Goal: Use online tool/utility: Utilize a website feature to perform a specific function

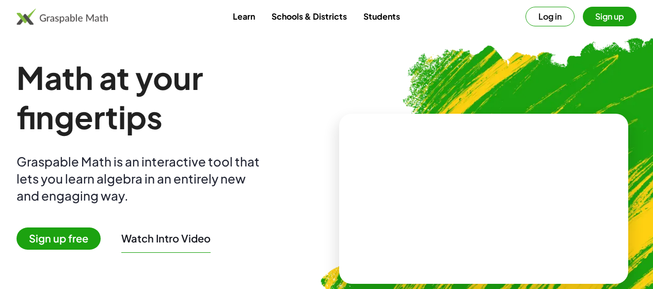
click at [526, 19] on button "Log in" at bounding box center [550, 17] width 49 height 20
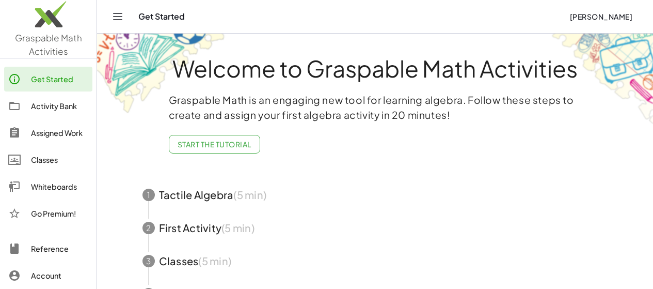
click at [65, 177] on link "Whiteboards" at bounding box center [48, 186] width 88 height 25
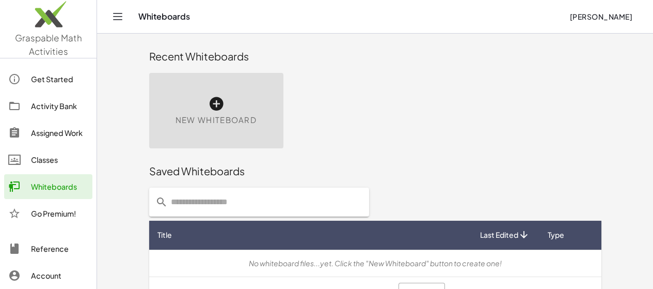
click at [208, 104] on icon at bounding box center [216, 104] width 17 height 17
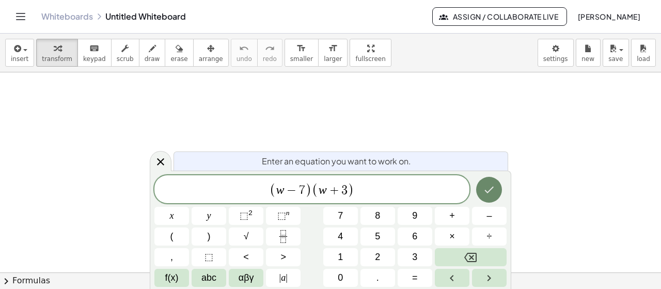
click at [494, 185] on icon "Done" at bounding box center [489, 189] width 12 height 12
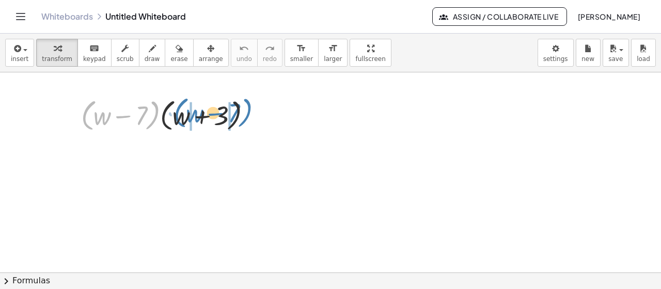
drag, startPoint x: 83, startPoint y: 116, endPoint x: 175, endPoint y: 113, distance: 92.5
click at [175, 113] on div at bounding box center [170, 114] width 189 height 39
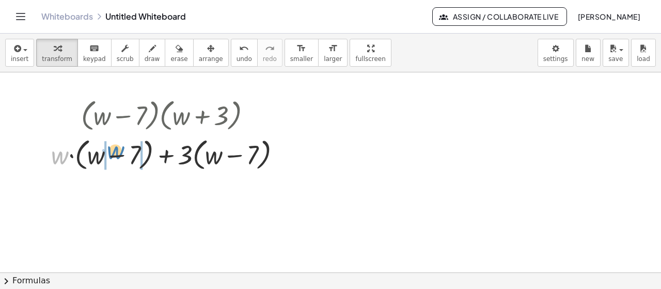
drag, startPoint x: 64, startPoint y: 156, endPoint x: 119, endPoint y: 151, distance: 56.0
click at [119, 151] on div at bounding box center [170, 153] width 248 height 39
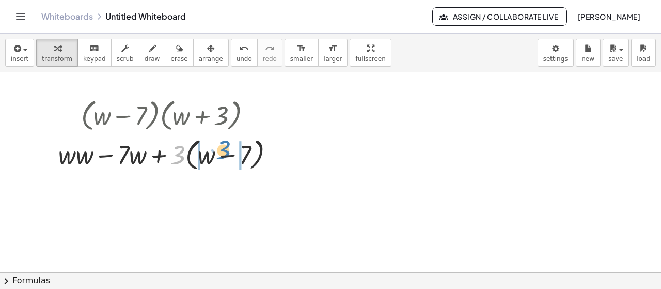
drag, startPoint x: 178, startPoint y: 158, endPoint x: 223, endPoint y: 152, distance: 45.2
click at [223, 152] on div at bounding box center [170, 153] width 235 height 39
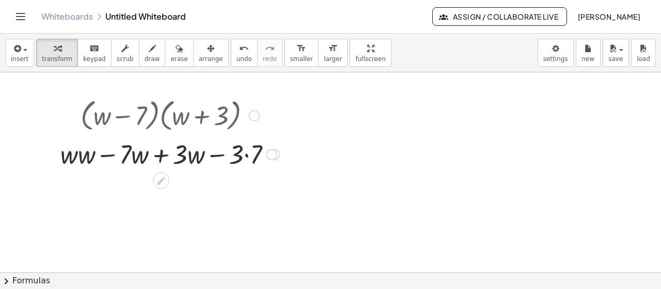
click at [90, 157] on div at bounding box center [170, 153] width 230 height 35
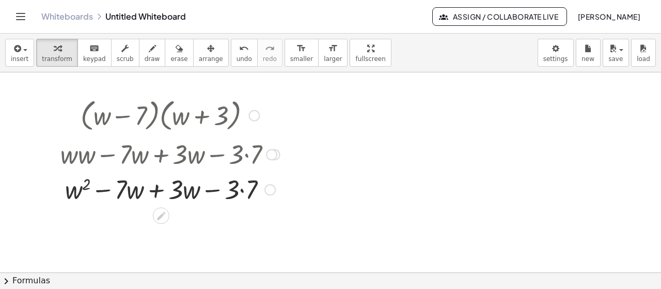
click at [231, 186] on div at bounding box center [170, 188] width 230 height 35
click at [235, 190] on div at bounding box center [170, 188] width 230 height 35
click at [243, 192] on div at bounding box center [170, 188] width 230 height 35
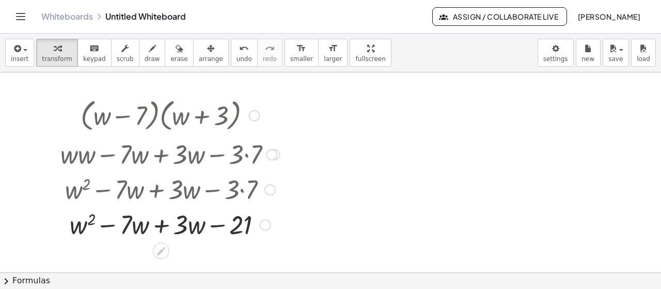
click at [158, 228] on div at bounding box center [170, 223] width 230 height 35
